Goal: Browse casually: Explore the website without a specific task or goal

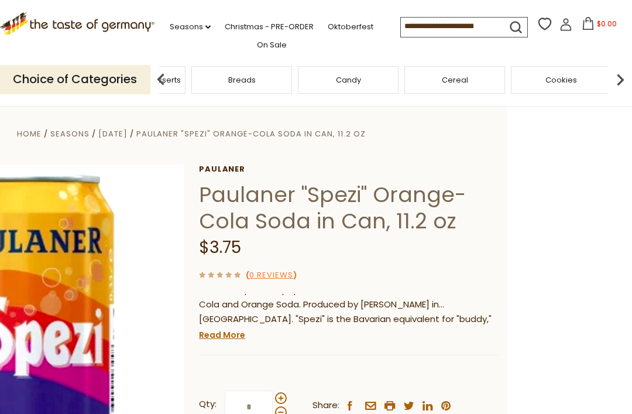
click at [292, 81] on div "Breads" at bounding box center [241, 80] width 101 height 28
click at [217, 67] on div "Cereal" at bounding box center [166, 80] width 101 height 28
click at [318, 73] on div "Condiments, Seasonings" at bounding box center [264, 80] width 107 height 28
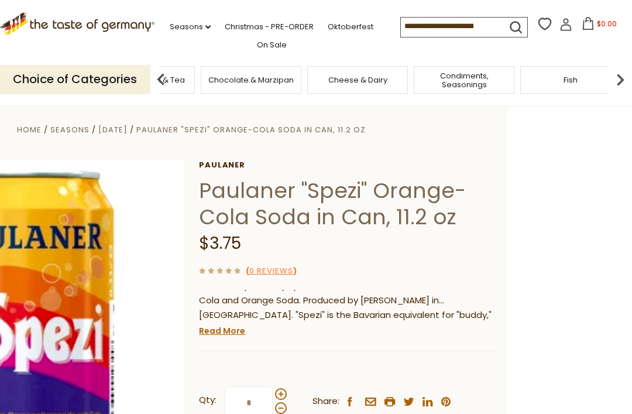
click at [328, 82] on span "Cheese & Dairy" at bounding box center [357, 80] width 59 height 9
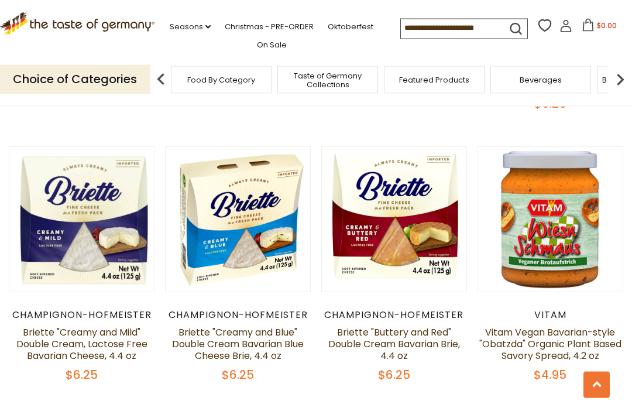
scroll to position [521, 0]
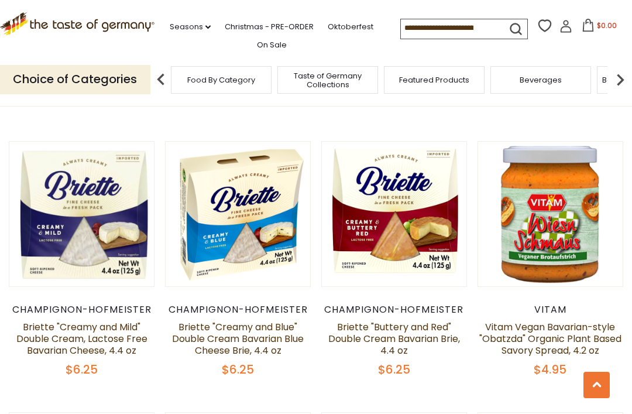
click at [563, 344] on link "Vitam Vegan Bavarian-style "Obatzda" Organic Plant Based Savory Spread, 4.2 oz" at bounding box center [551, 338] width 142 height 37
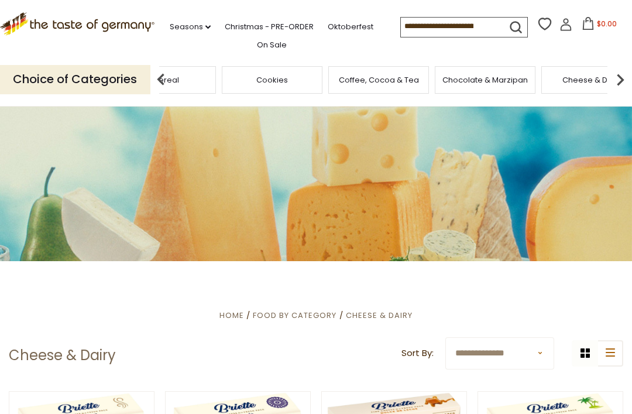
click at [216, 78] on div "Cereal" at bounding box center [165, 80] width 101 height 28
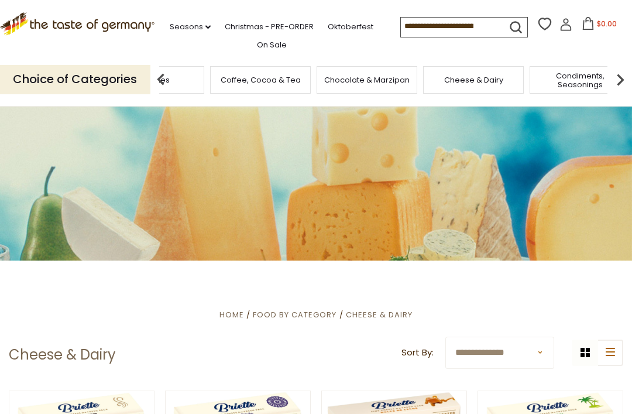
click at [423, 67] on div "Cheese & Dairy" at bounding box center [473, 80] width 101 height 28
click at [624, 86] on img at bounding box center [620, 79] width 23 height 23
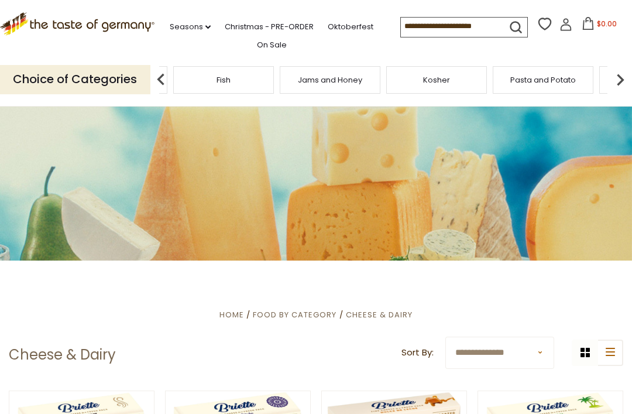
click at [49, 71] on p "Choice of Categories" at bounding box center [75, 79] width 150 height 29
click at [63, 76] on p "Choice of Categories" at bounding box center [75, 79] width 150 height 29
click at [613, 83] on img at bounding box center [620, 79] width 23 height 23
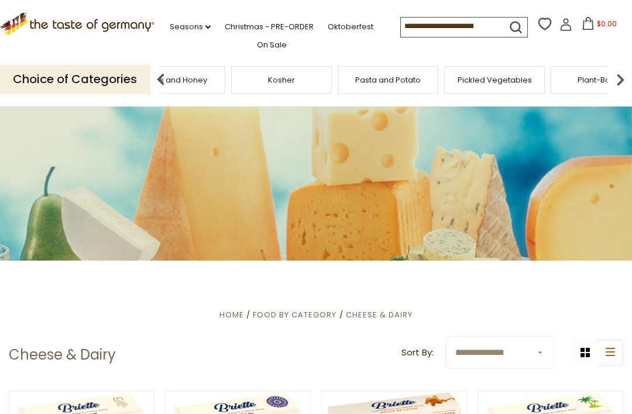
click at [164, 81] on img at bounding box center [160, 79] width 23 height 23
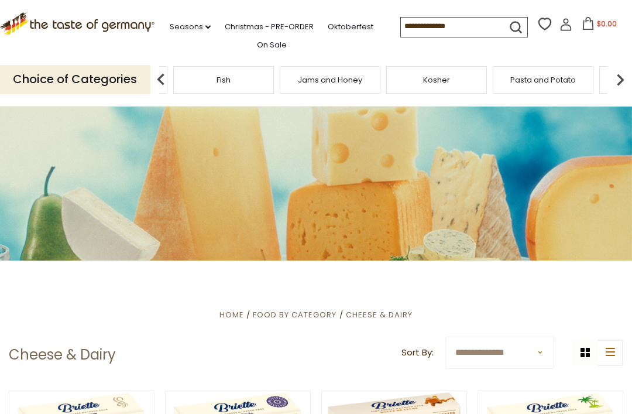
click at [174, 76] on div "Fish" at bounding box center [223, 80] width 101 height 28
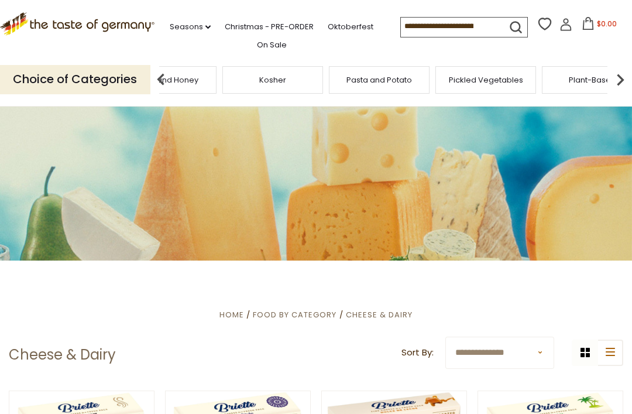
click at [163, 80] on img at bounding box center [160, 79] width 23 height 23
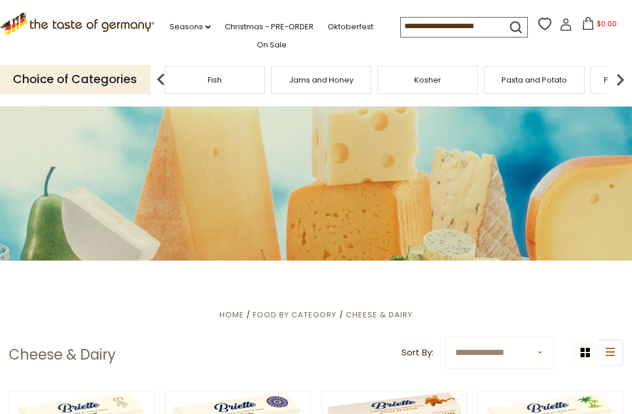
click at [165, 78] on img at bounding box center [160, 79] width 23 height 23
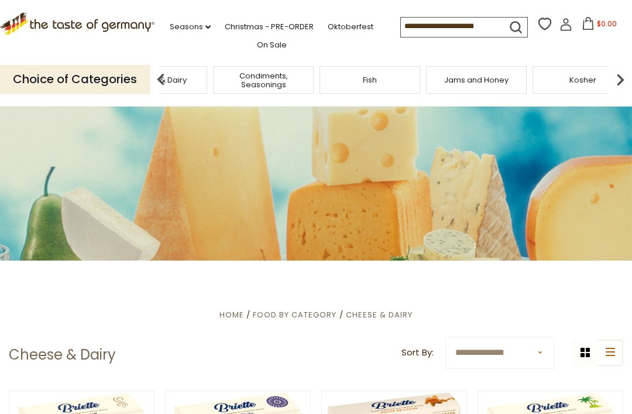
click at [152, 76] on img at bounding box center [160, 79] width 23 height 23
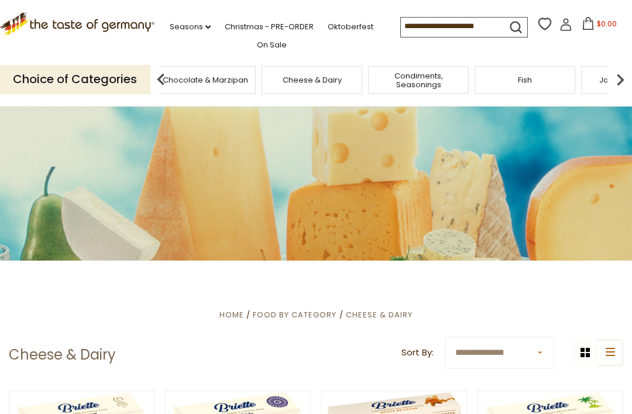
click at [262, 80] on div "Cheese & Dairy" at bounding box center [312, 80] width 101 height 28
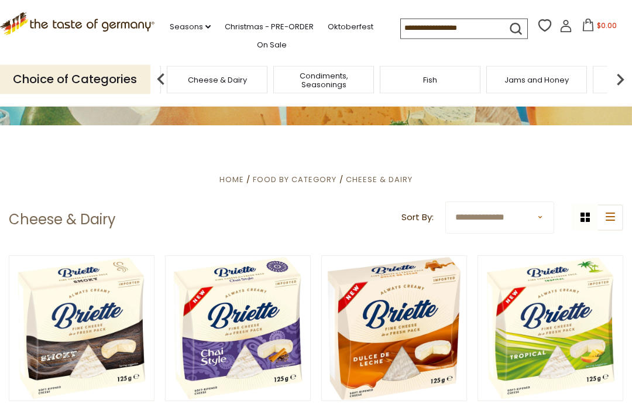
scroll to position [136, 0]
click at [160, 74] on img at bounding box center [160, 79] width 23 height 23
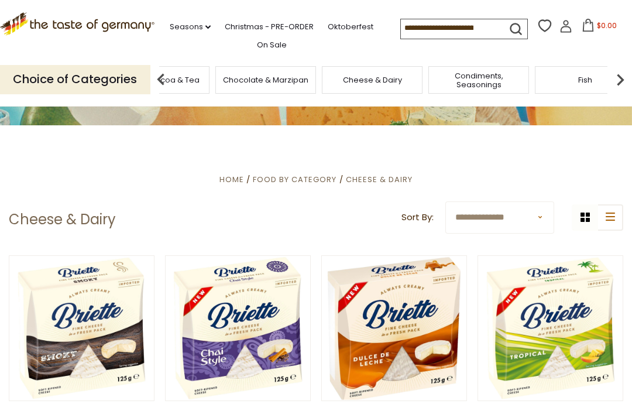
click at [343, 78] on span "Cheese & Dairy" at bounding box center [372, 80] width 59 height 9
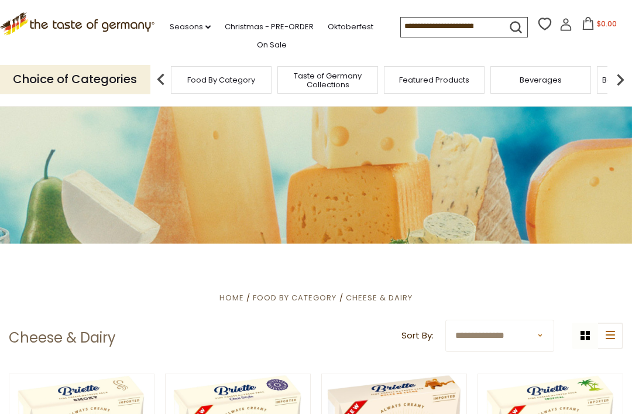
scroll to position [15, 0]
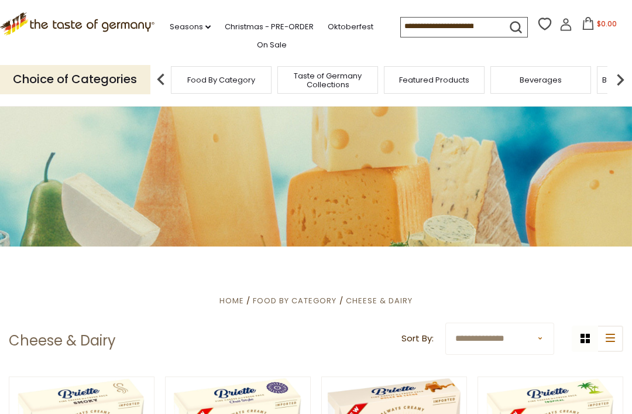
click at [630, 75] on img at bounding box center [620, 79] width 23 height 23
click at [158, 88] on img at bounding box center [160, 79] width 23 height 23
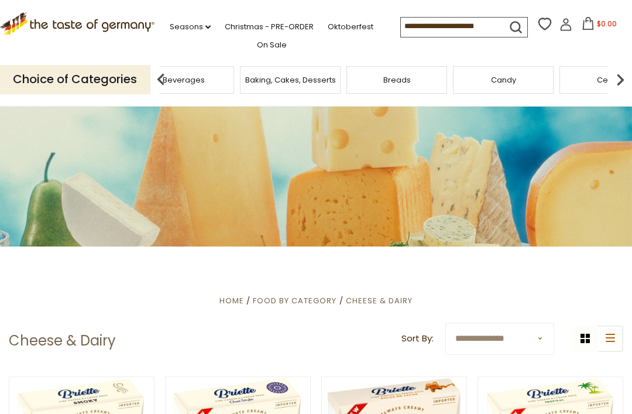
click at [297, 302] on span "Food By Category" at bounding box center [295, 300] width 84 height 11
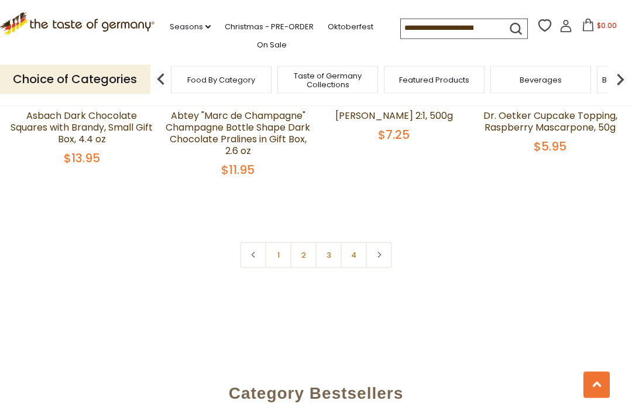
scroll to position [2473, 0]
click at [309, 242] on link "2" at bounding box center [303, 255] width 26 height 26
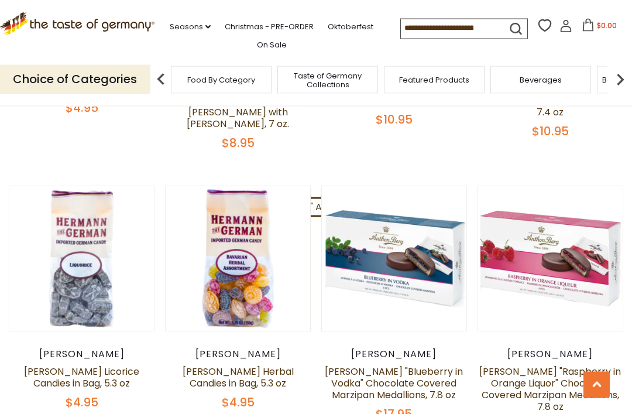
scroll to position [1486, 0]
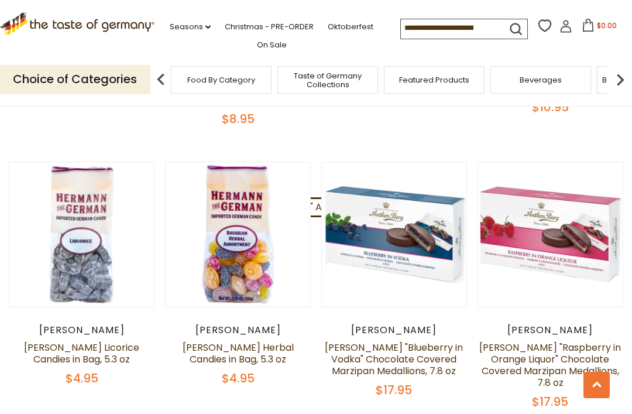
click at [573, 341] on link "[PERSON_NAME] "Raspberry in Orange Liquor" Chocolate Covered Marzipan Medallion…" at bounding box center [551, 365] width 142 height 49
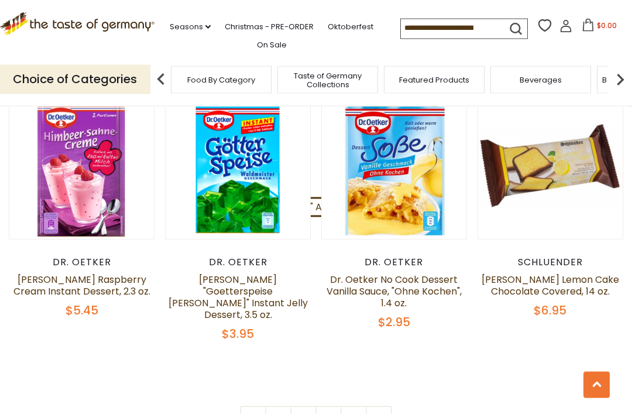
scroll to position [2407, 0]
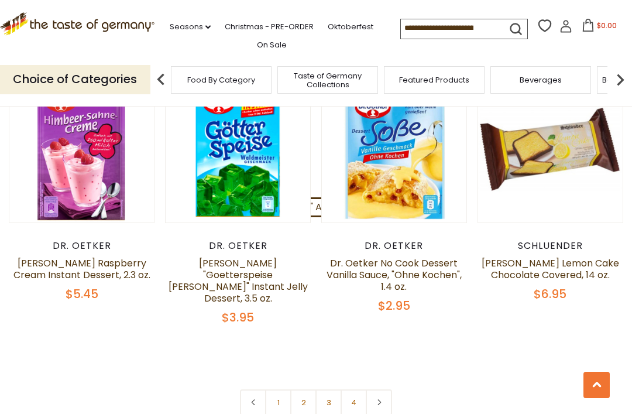
click at [381, 399] on icon at bounding box center [379, 402] width 7 height 6
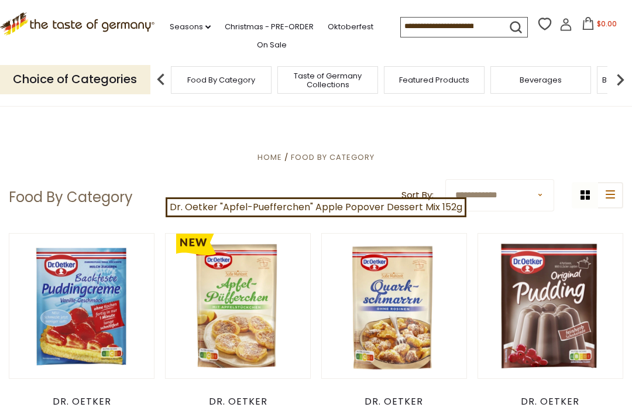
click at [328, 33] on link "Oktoberfest" at bounding box center [351, 26] width 46 height 13
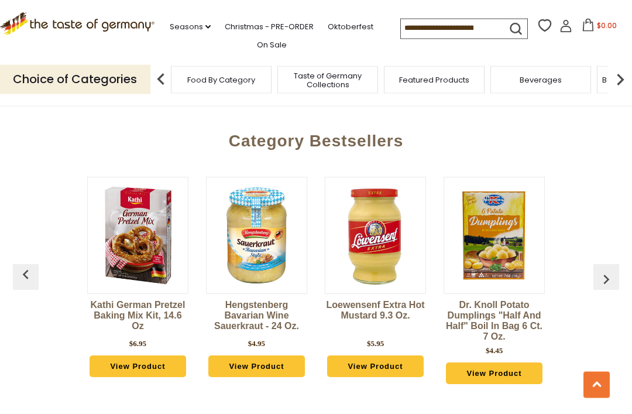
scroll to position [2903, 0]
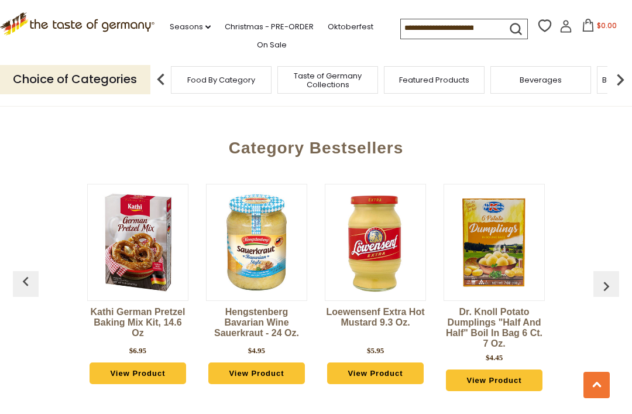
click at [232, 30] on link "Christmas - PRE-ORDER" at bounding box center [269, 26] width 89 height 13
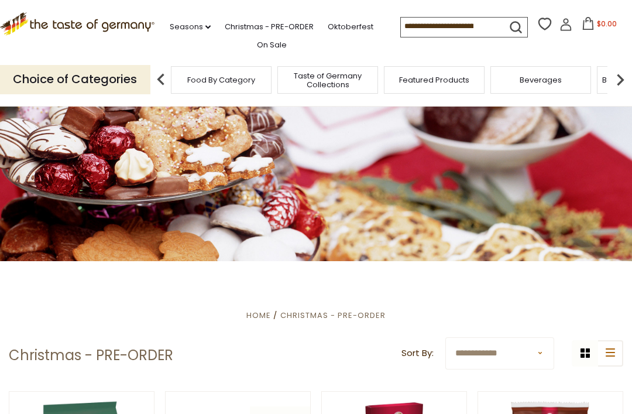
click at [59, 33] on link ".st0{fill:#EDD300;} .st1{fill:#D33E21;}" at bounding box center [77, 29] width 155 height 26
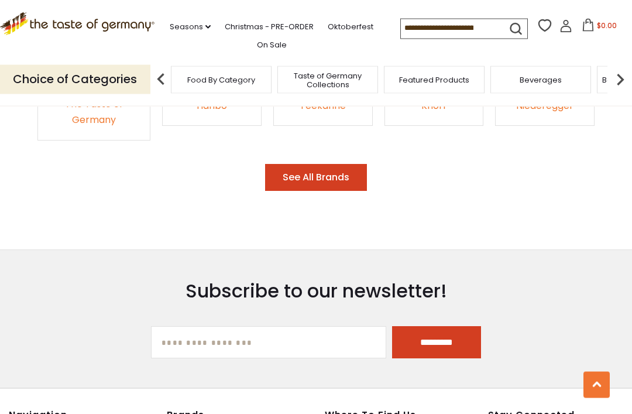
scroll to position [1803, 0]
click at [316, 167] on button "See All Brands" at bounding box center [316, 178] width 102 height 28
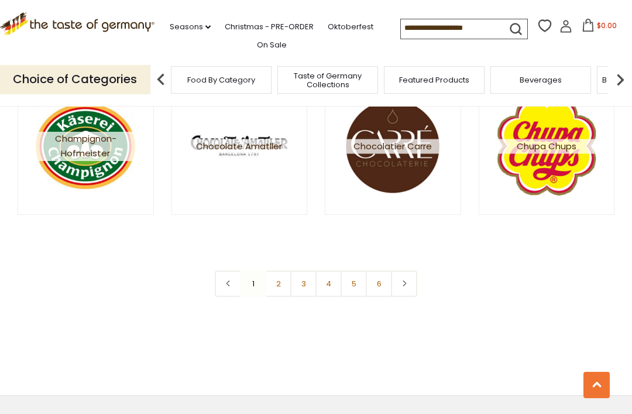
scroll to position [1907, 0]
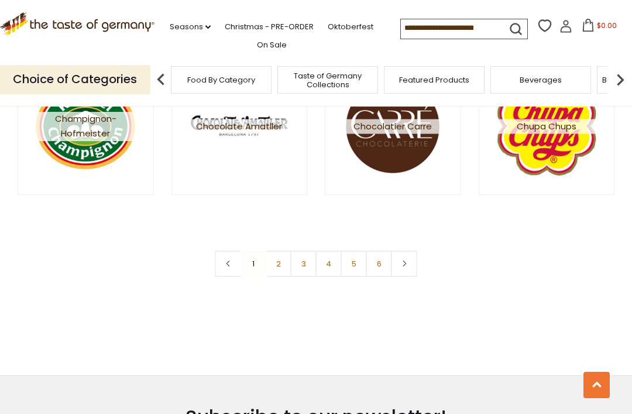
click at [399, 271] on link at bounding box center [404, 264] width 26 height 26
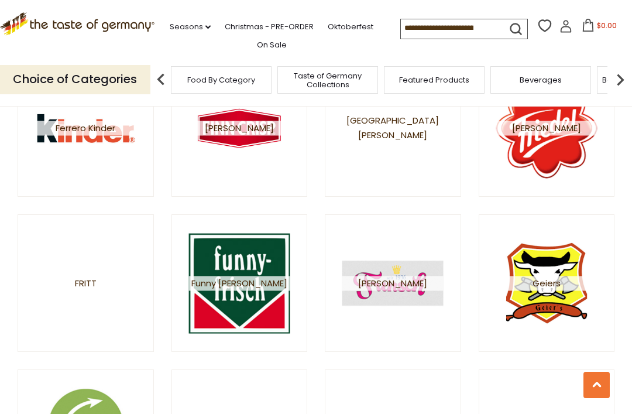
scroll to position [1430, 0]
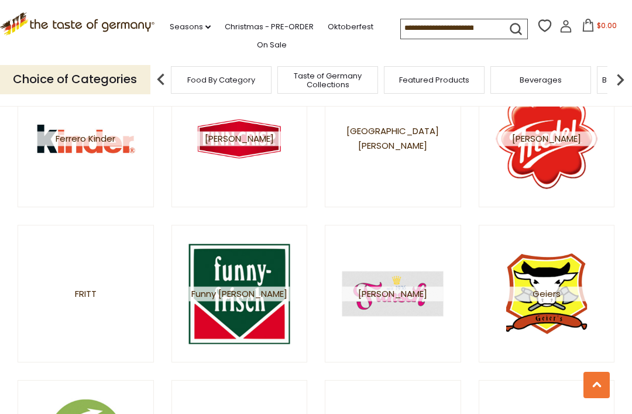
click at [74, 140] on span "Ferrero Kinder" at bounding box center [85, 139] width 101 height 15
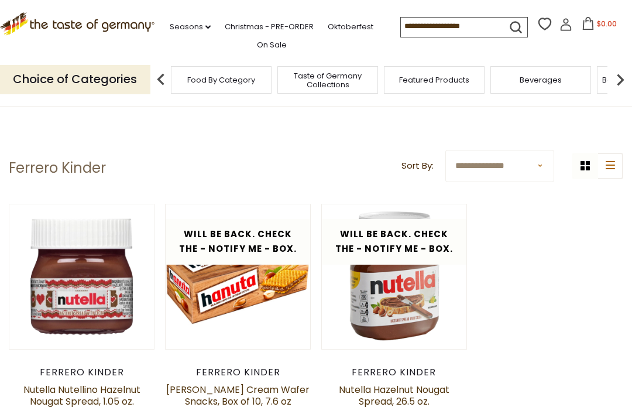
click at [56, 35] on link ".st0{fill:#EDD300;} .st1{fill:#D33E21;}" at bounding box center [77, 29] width 155 height 26
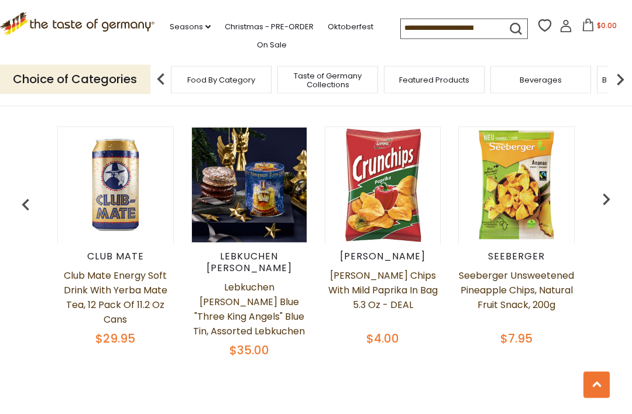
scroll to position [453, 0]
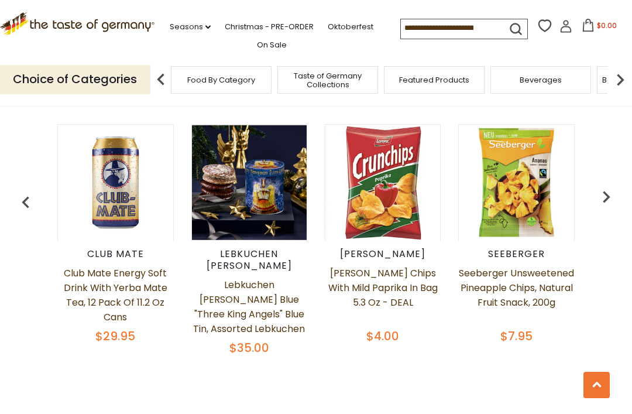
click at [612, 194] on img "button" at bounding box center [606, 196] width 23 height 23
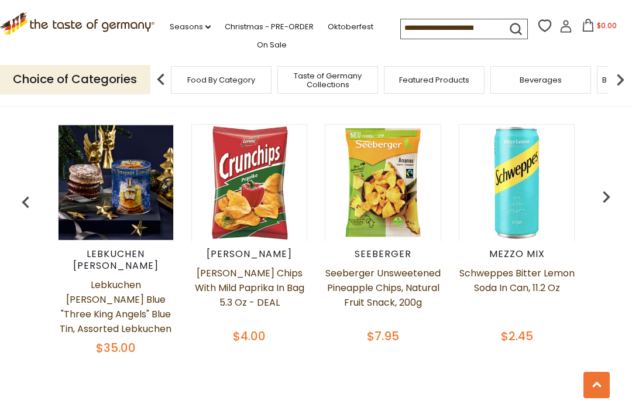
click at [613, 195] on img "button" at bounding box center [606, 196] width 23 height 23
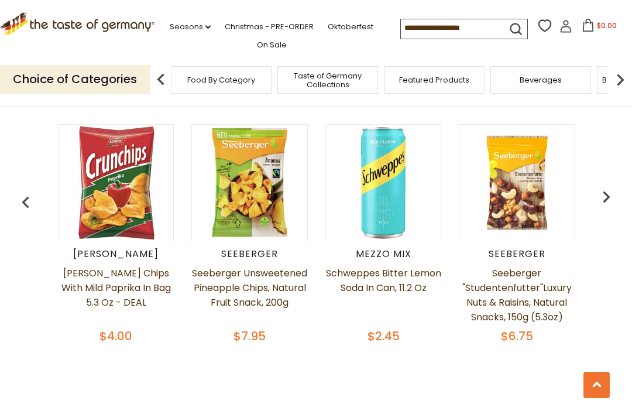
click at [617, 196] on img "button" at bounding box center [606, 196] width 23 height 23
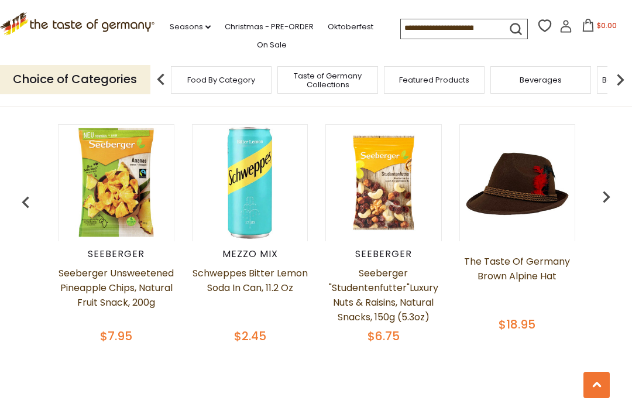
click at [617, 190] on img "button" at bounding box center [606, 196] width 23 height 23
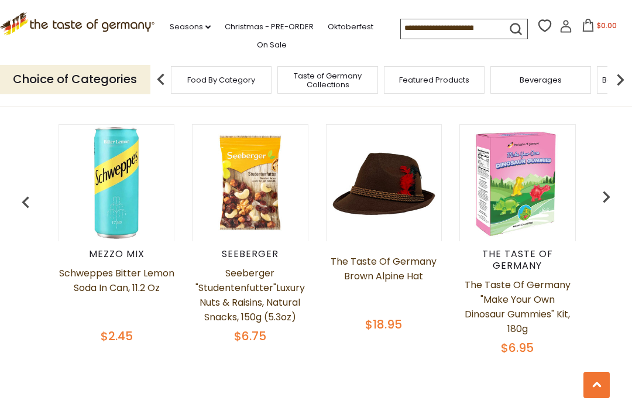
click at [614, 195] on img "button" at bounding box center [606, 196] width 23 height 23
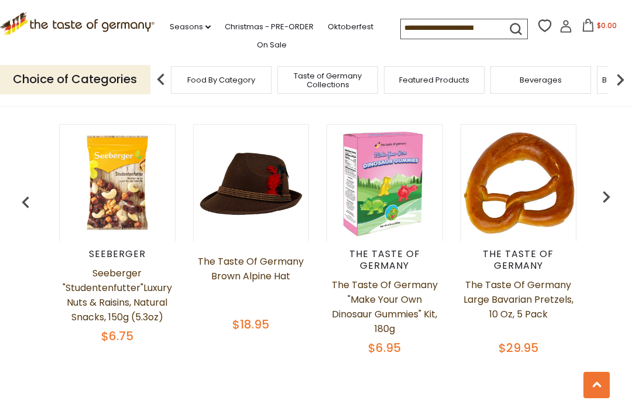
scroll to position [0, 668]
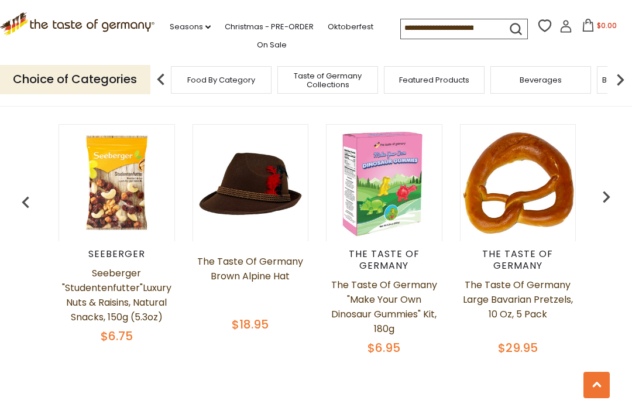
click at [607, 194] on img "button" at bounding box center [606, 196] width 23 height 23
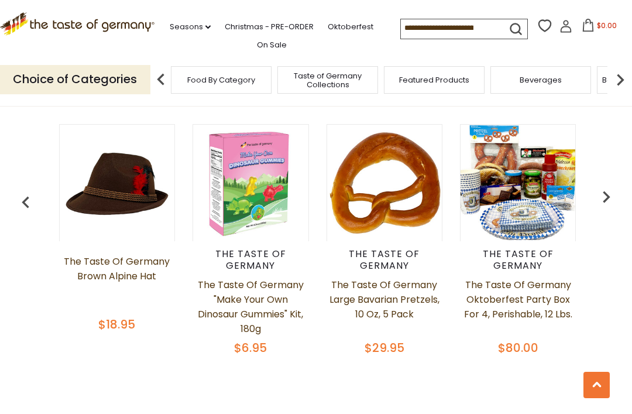
click at [615, 194] on img "button" at bounding box center [606, 196] width 23 height 23
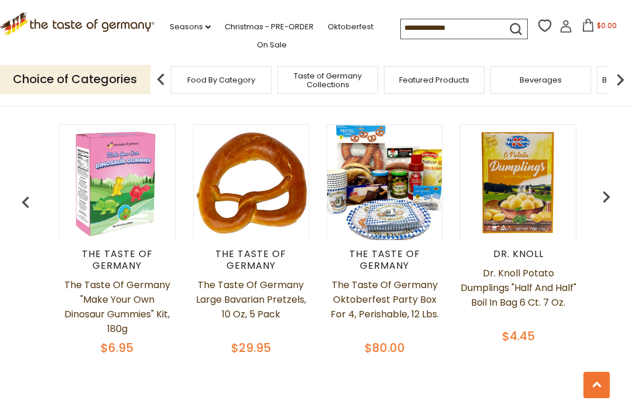
click at [612, 194] on img "button" at bounding box center [606, 196] width 23 height 23
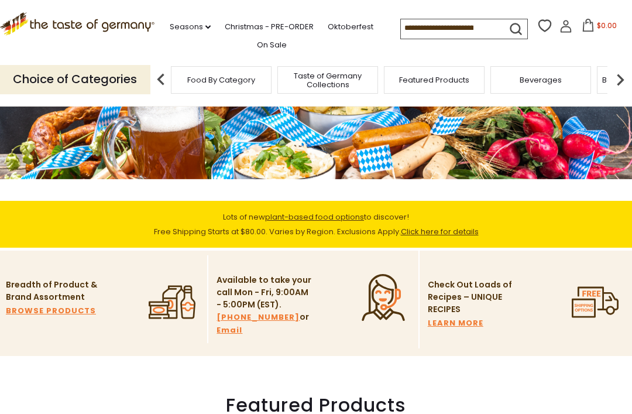
scroll to position [132, 0]
